Goal: Book appointment/travel/reservation

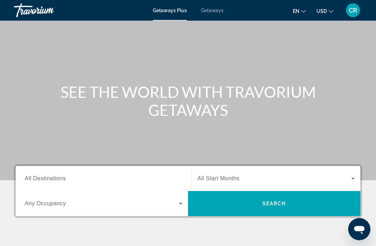
scroll to position [36, 0]
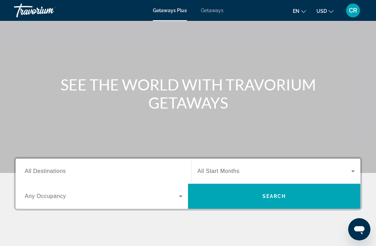
click at [84, 174] on input "Destination All Destinations" at bounding box center [104, 172] width 158 height 8
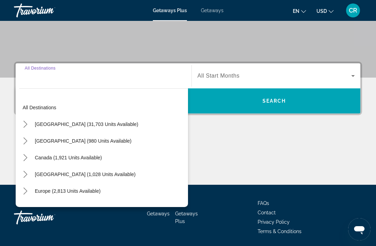
scroll to position [133, 0]
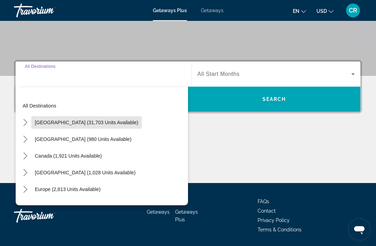
click at [97, 124] on span "[GEOGRAPHIC_DATA] (31,703 units available)" at bounding box center [86, 123] width 103 height 6
type input "**********"
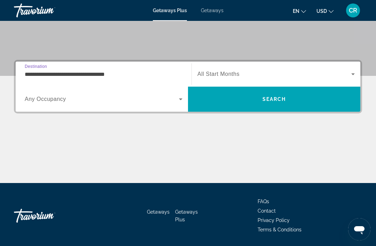
click at [125, 103] on span "Search widget" at bounding box center [102, 99] width 154 height 8
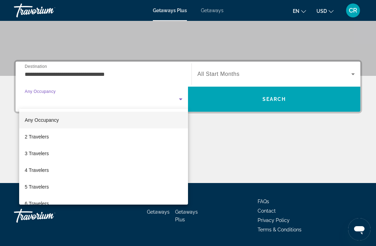
scroll to position [0, 0]
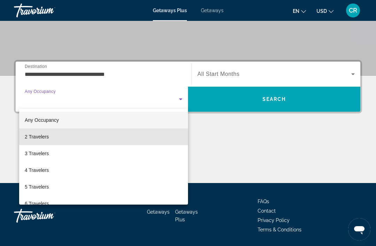
click at [48, 132] on mat-option "2 Travelers" at bounding box center [103, 137] width 169 height 17
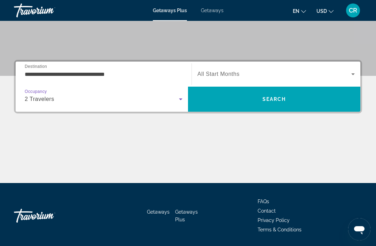
click at [350, 77] on icon "Search widget" at bounding box center [353, 74] width 8 height 8
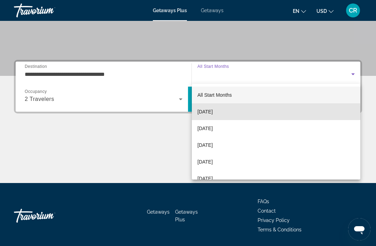
click at [213, 115] on span "[DATE]" at bounding box center [205, 112] width 15 height 8
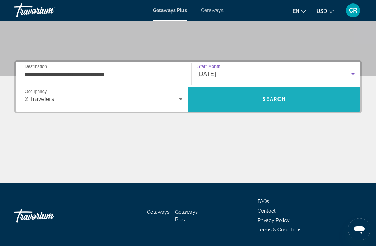
click at [270, 99] on span "Search" at bounding box center [275, 99] width 24 height 6
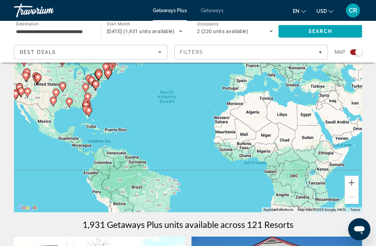
scroll to position [65, 0]
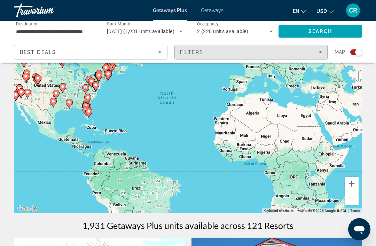
click at [317, 50] on div "Filters" at bounding box center [251, 52] width 142 height 6
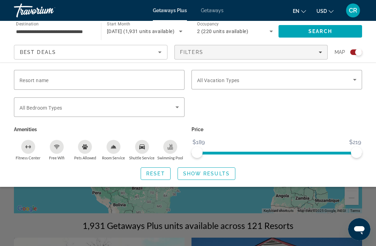
click at [245, 82] on span "Search widget" at bounding box center [275, 80] width 156 height 8
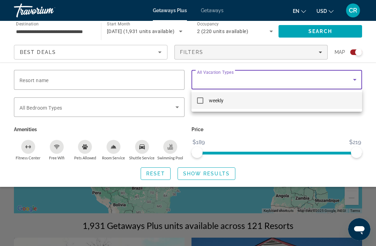
click at [140, 81] on div at bounding box center [188, 123] width 376 height 246
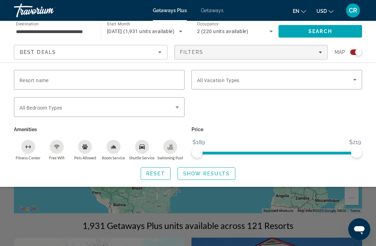
click at [168, 79] on input "Resort name" at bounding box center [100, 80] width 160 height 8
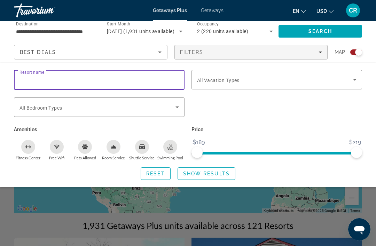
scroll to position [65, 0]
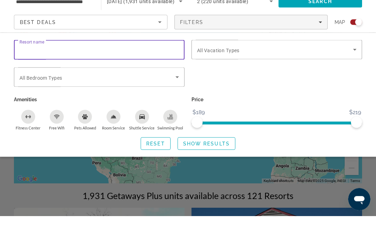
click at [170, 103] on span "Search widget" at bounding box center [98, 107] width 156 height 8
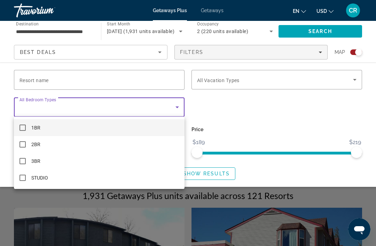
click at [238, 112] on div at bounding box center [188, 123] width 376 height 246
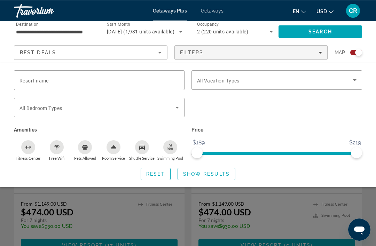
scroll to position [275, 0]
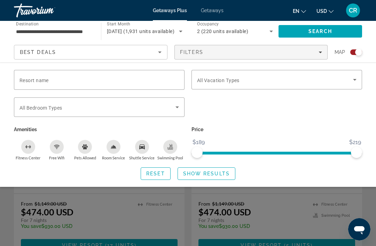
click at [153, 169] on span "Search widget" at bounding box center [155, 173] width 29 height 17
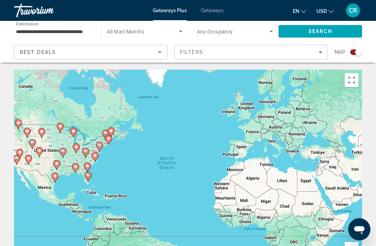
click at [214, 13] on span "Getaways" at bounding box center [212, 11] width 23 height 6
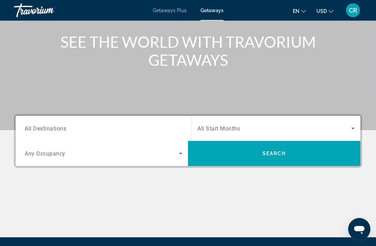
scroll to position [133, 0]
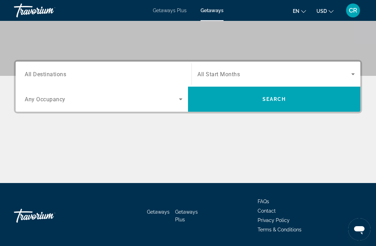
click at [267, 199] on span "FAQs" at bounding box center [263, 202] width 11 height 6
